Goal: Browse casually

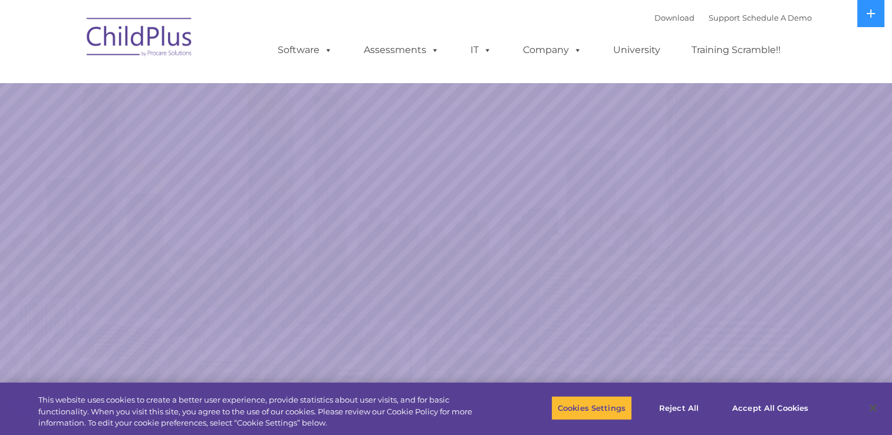
select select "MEDIUM"
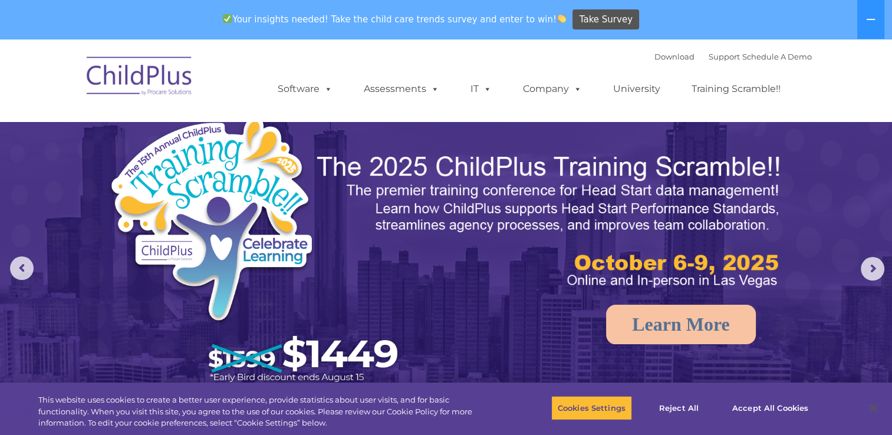
click at [153, 66] on img at bounding box center [140, 77] width 118 height 59
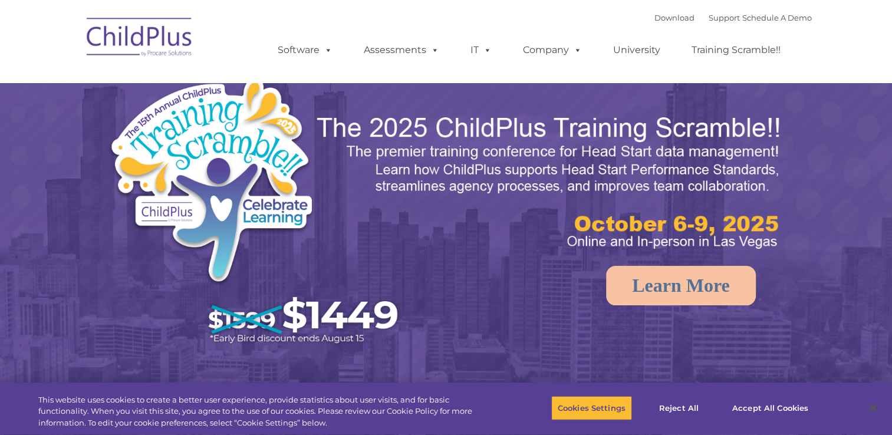
select select "MEDIUM"
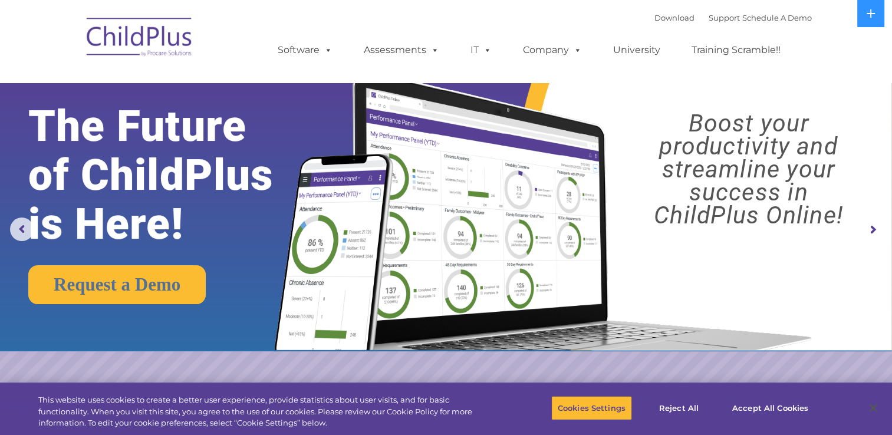
click at [878, 220] on rs-arrow at bounding box center [872, 230] width 24 height 24
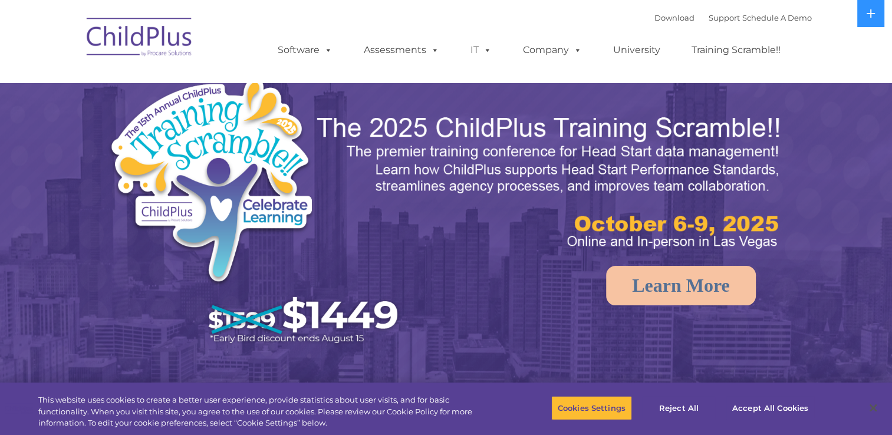
select select "MEDIUM"
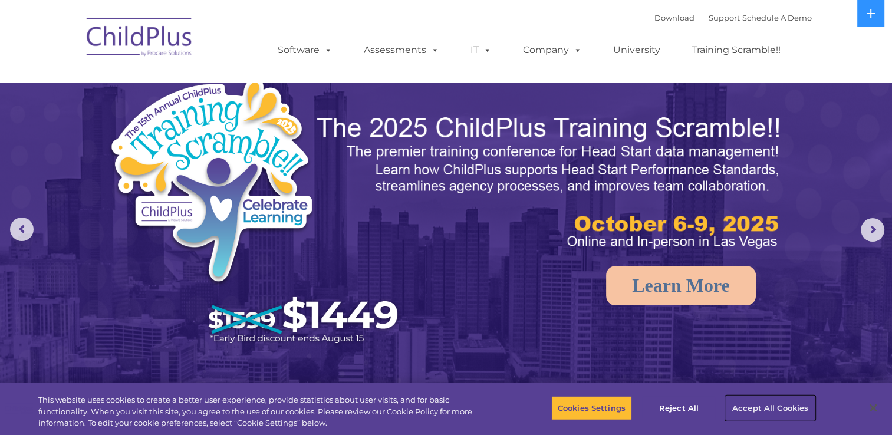
click at [754, 404] on button "Accept All Cookies" at bounding box center [769, 407] width 89 height 25
